Goal: Task Accomplishment & Management: Manage account settings

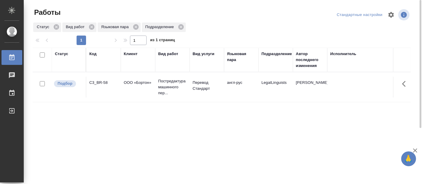
click at [206, 86] on p "Перевод Стандарт" at bounding box center [206, 86] width 28 height 12
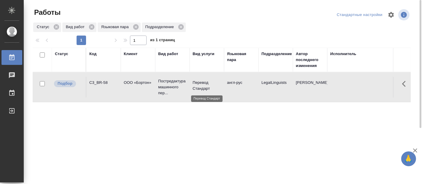
click at [206, 86] on p "Перевод Стандарт" at bounding box center [206, 86] width 28 height 12
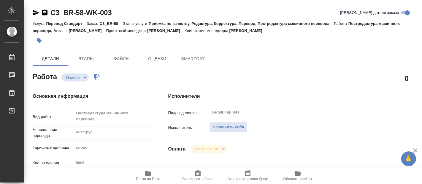
type textarea "x"
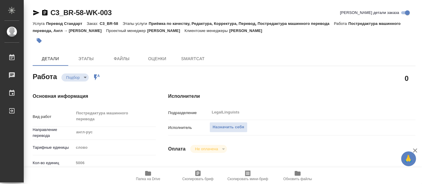
scroll to position [132, 0]
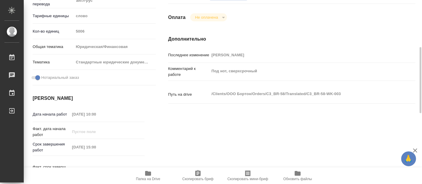
type textarea "x"
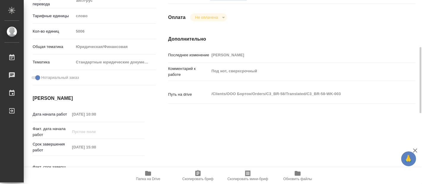
click at [151, 178] on span "Папка на Drive" at bounding box center [148, 179] width 24 height 4
type textarea "x"
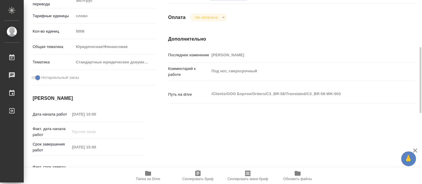
type textarea "x"
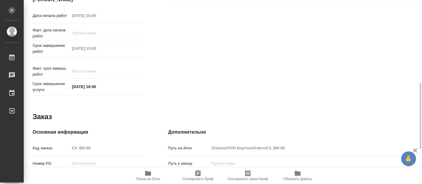
type textarea "x"
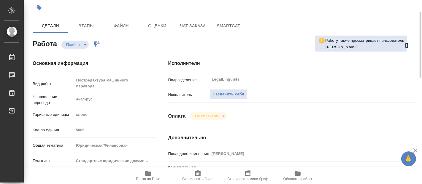
scroll to position [0, 0]
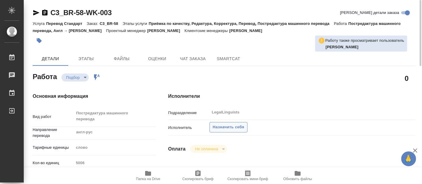
click at [234, 122] on button "Назначить себя" at bounding box center [228, 127] width 38 height 10
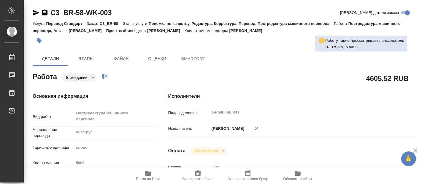
type textarea "x"
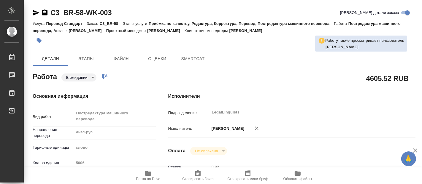
type textarea "x"
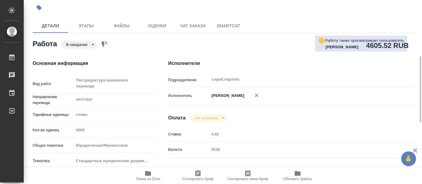
scroll to position [99, 0]
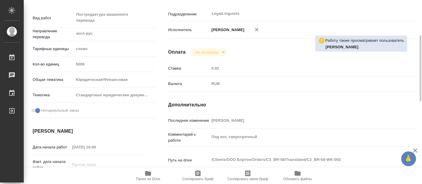
type textarea "x"
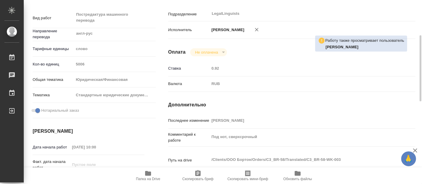
type textarea "x"
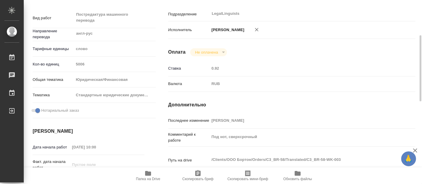
scroll to position [0, 0]
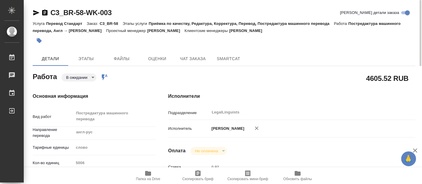
click at [89, 76] on body "🙏 .cls-1 fill:#fff; AWATERA Fadeeva Elena Работы 0 Чаты График Выйти C3_BR-58-W…" at bounding box center [211, 92] width 422 height 184
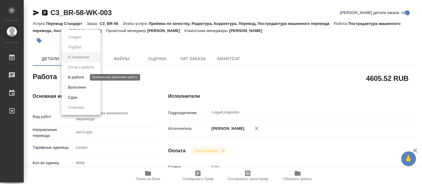
click at [82, 76] on button "В работе" at bounding box center [76, 77] width 20 height 7
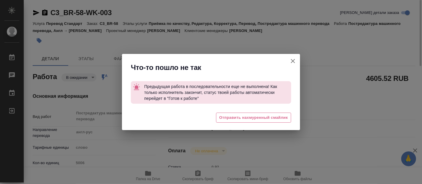
type textarea "x"
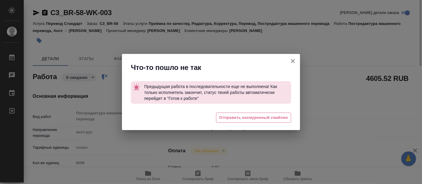
type textarea "x"
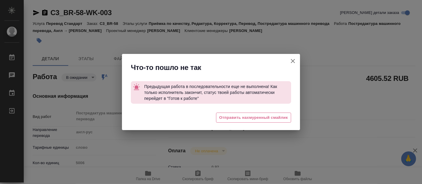
type textarea "x"
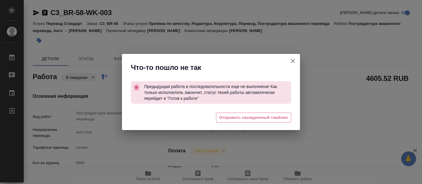
click at [294, 59] on icon "button" at bounding box center [292, 61] width 7 height 7
type textarea "x"
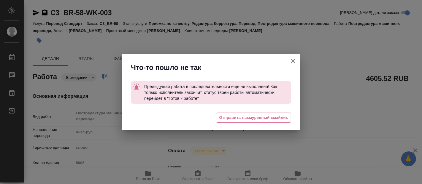
type textarea "x"
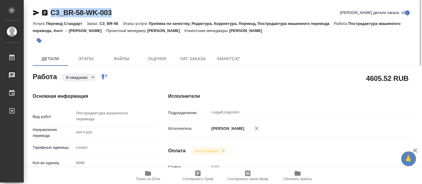
drag, startPoint x: 106, startPoint y: 9, endPoint x: 49, endPoint y: 13, distance: 57.6
click at [49, 13] on div "C3_BR-58-WK-003 Кратко детали заказа" at bounding box center [224, 12] width 382 height 9
copy link "C3_BR-58-WK-003"
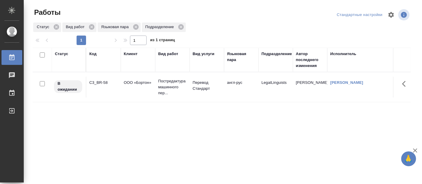
click at [240, 124] on div "Статус Код Клиент Вид работ Вид услуги Языковая пара Подразделение Автор послед…" at bounding box center [222, 154] width 378 height 213
click at [206, 111] on div "Статус Код Клиент Вид работ Вид услуги Языковая пара Подразделение Автор послед…" at bounding box center [222, 154] width 378 height 213
click at [209, 17] on div at bounding box center [223, 15] width 127 height 14
click at [111, 122] on div "Статус Код Клиент Вид работ Вид услуги Языковая пара Подразделение Автор послед…" at bounding box center [222, 154] width 378 height 213
click at [131, 78] on td "ООО «Бортон»" at bounding box center [138, 87] width 34 height 21
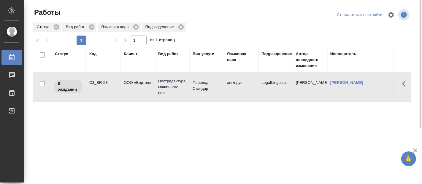
click at [131, 77] on td "ООО «Бортон»" at bounding box center [138, 87] width 34 height 21
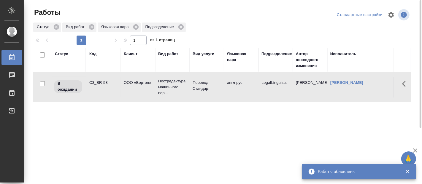
click at [270, 153] on div "Статус Код Клиент Вид работ Вид услуги Языковая пара Подразделение Автор послед…" at bounding box center [222, 154] width 378 height 213
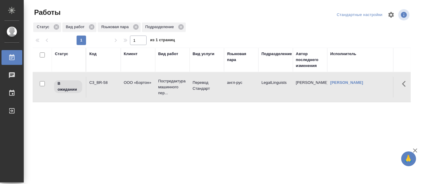
click at [60, 143] on div "Статус Код Клиент Вид работ Вид услуги Языковая пара Подразделение Автор послед…" at bounding box center [222, 154] width 378 height 213
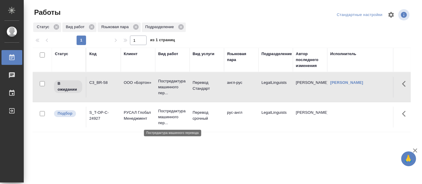
click at [173, 114] on p "Постредактура машинного пер..." at bounding box center [172, 117] width 28 height 18
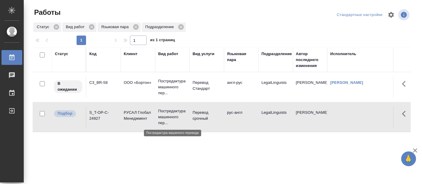
click at [173, 114] on p "Постредактура машинного пер..." at bounding box center [172, 117] width 28 height 18
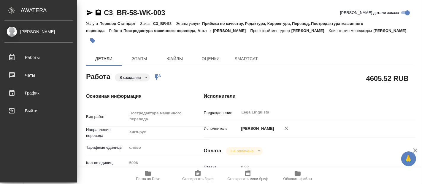
type textarea "x"
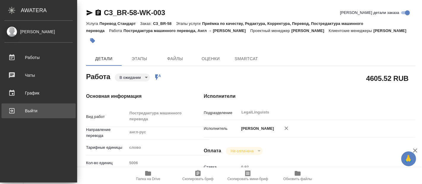
type textarea "x"
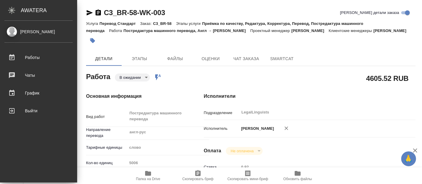
type textarea "x"
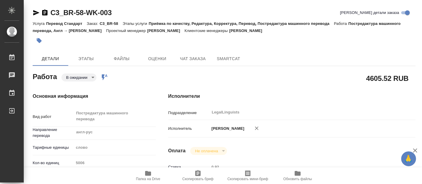
type textarea "x"
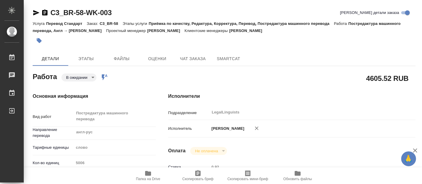
type textarea "x"
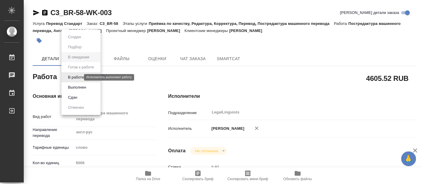
click at [69, 77] on body "🙏 .cls-1 fill:#fff; AWATERA [PERSON_NAME] Чаты График Выйти C3_BR-58-WK-003 Кра…" at bounding box center [211, 92] width 422 height 184
click at [74, 76] on button "В работе" at bounding box center [76, 77] width 20 height 7
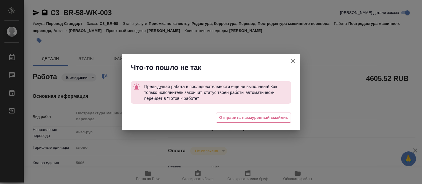
type textarea "x"
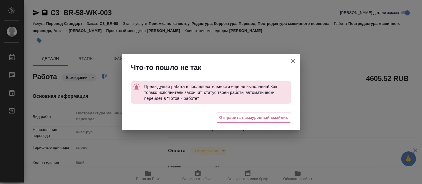
type textarea "x"
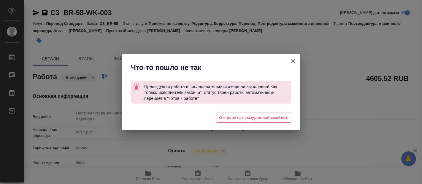
type textarea "x"
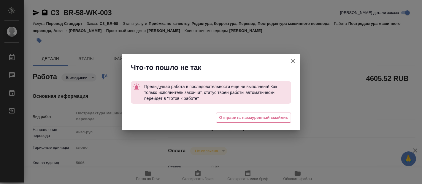
click at [293, 59] on icon "button" at bounding box center [292, 61] width 7 height 7
type textarea "x"
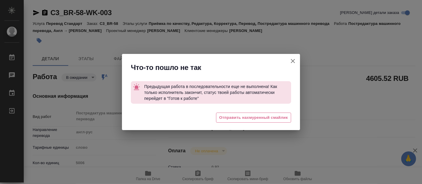
type textarea "x"
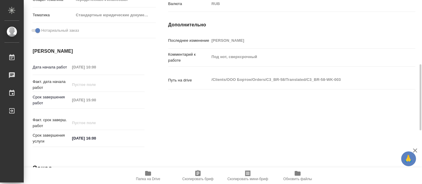
scroll to position [14, 0]
